Goal: Information Seeking & Learning: Learn about a topic

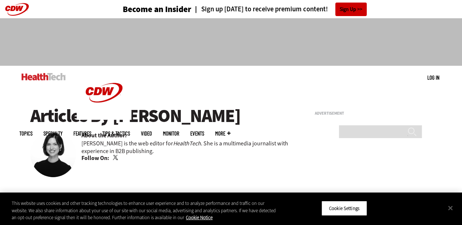
click at [45, 78] on img at bounding box center [44, 76] width 44 height 7
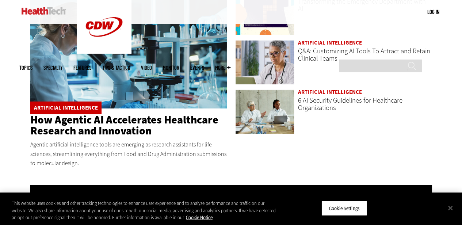
scroll to position [1157, 0]
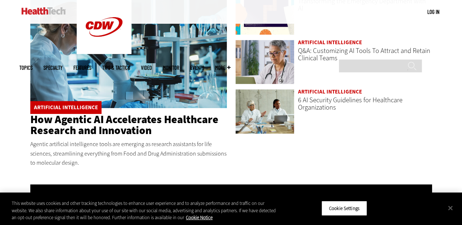
click at [128, 120] on link "How Agentic AI Accelerates Healthcare Research and Innovation" at bounding box center [124, 125] width 188 height 26
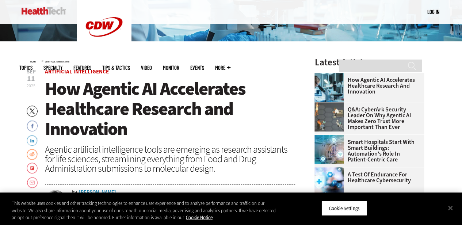
scroll to position [207, 0]
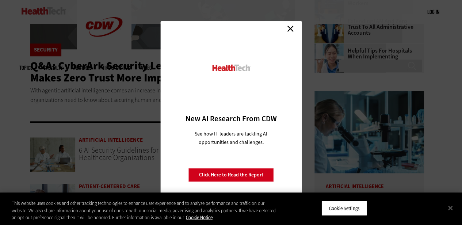
scroll to position [161, 0]
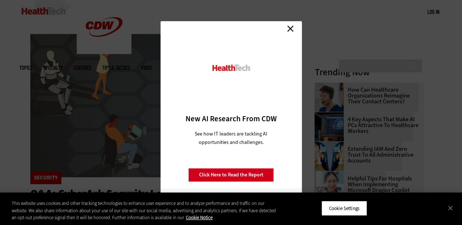
click at [287, 28] on link "Close" at bounding box center [290, 28] width 11 height 11
